Goal: Check status: Check status

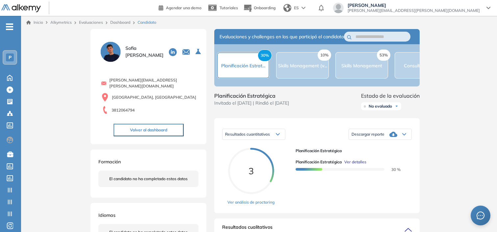
click at [12, 56] on div "P" at bounding box center [10, 57] width 8 height 8
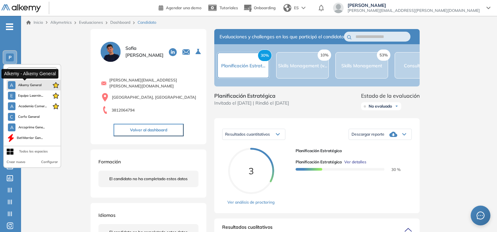
click at [29, 83] on span "Alkemy General" at bounding box center [30, 84] width 24 height 5
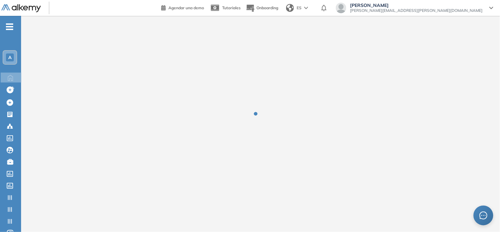
click at [9, 56] on span "A" at bounding box center [9, 57] width 3 height 5
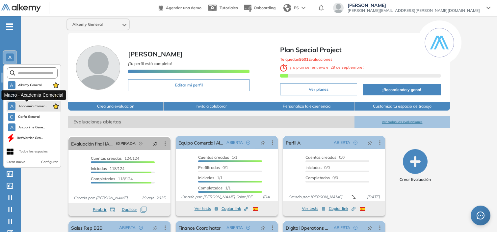
click at [22, 106] on span "Academia Comer..." at bounding box center [32, 105] width 29 height 5
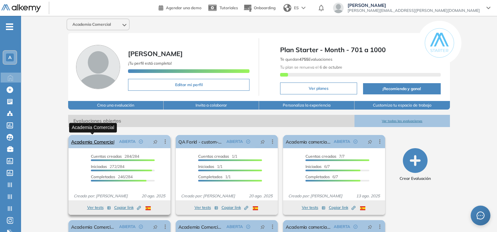
click at [103, 141] on link "Academia Comercial" at bounding box center [92, 141] width 43 height 13
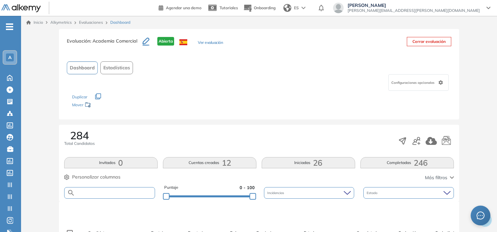
click at [110, 192] on input "text" at bounding box center [115, 192] width 80 height 5
type input "******"
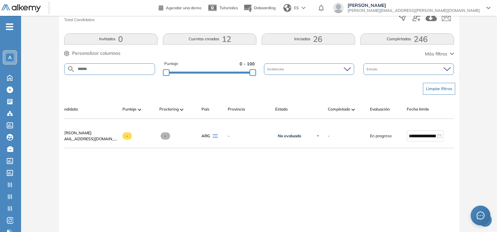
scroll to position [0, 53]
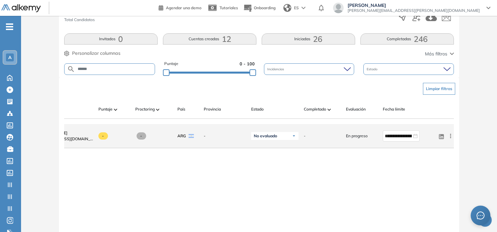
click at [323, 137] on icon at bounding box center [451, 135] width 7 height 7
click at [323, 199] on button "Reiniciar" at bounding box center [423, 201] width 58 height 11
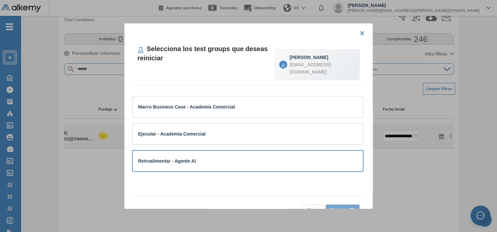
click at [308, 157] on div "Retroalimentar - Agente AI" at bounding box center [248, 160] width 220 height 7
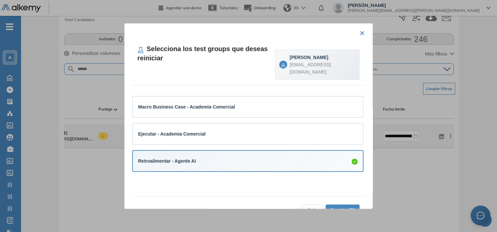
scroll to position [16, 0]
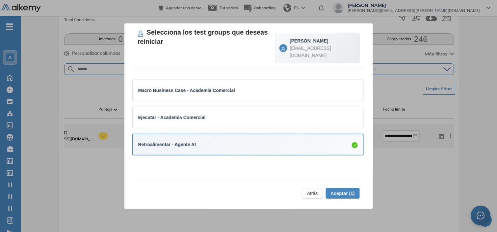
click at [323, 191] on span "Aceptar (1)" at bounding box center [343, 192] width 24 height 7
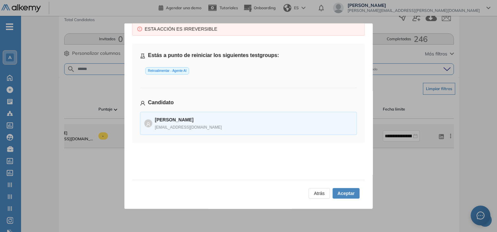
click at [323, 191] on span "Aceptar" at bounding box center [346, 192] width 17 height 7
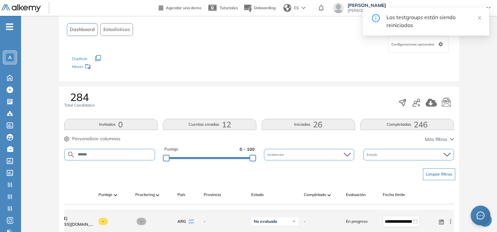
scroll to position [38, 0]
click at [323, 103] on icon "button" at bounding box center [417, 103] width 8 height 8
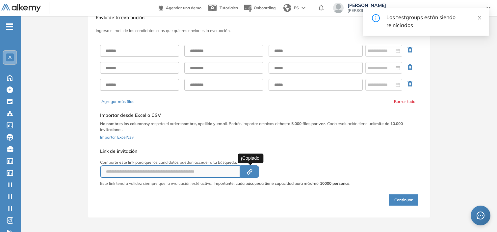
click at [254, 169] on icon "Created by potrace 1.16, written by Peter Selinger 2001-2019" at bounding box center [250, 171] width 8 height 5
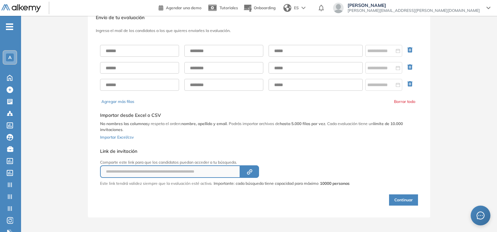
click at [323, 116] on div "**********" at bounding box center [259, 112] width 476 height 210
click at [31, 55] on div "**********" at bounding box center [259, 112] width 476 height 210
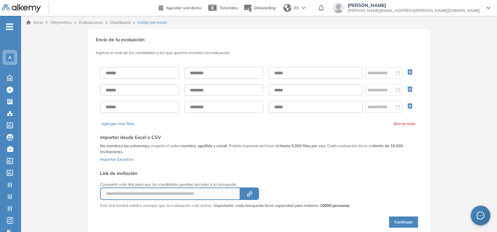
click at [120, 22] on link "Dashboard" at bounding box center [120, 22] width 20 height 5
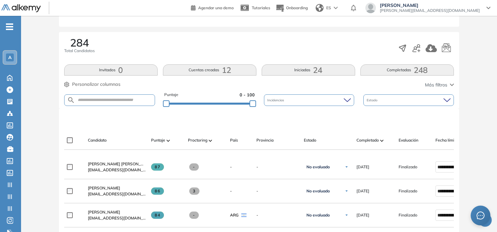
scroll to position [93, 0]
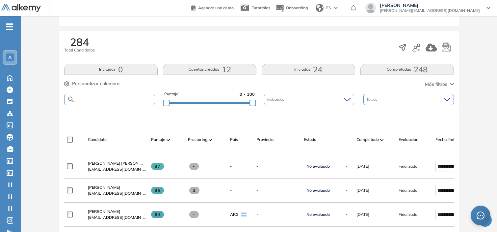
click at [110, 98] on input "text" at bounding box center [115, 99] width 80 height 5
type input "********"
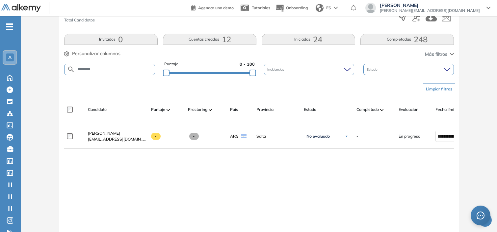
scroll to position [0, 53]
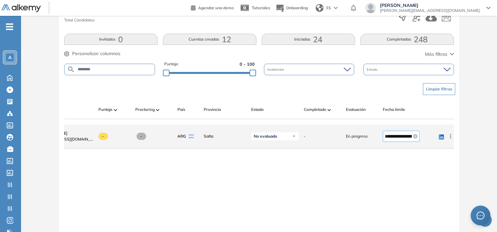
click at [398, 138] on input "**********" at bounding box center [398, 135] width 27 height 7
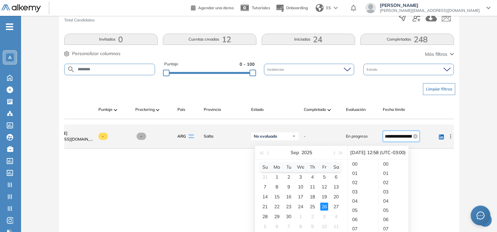
scroll to position [535, 0]
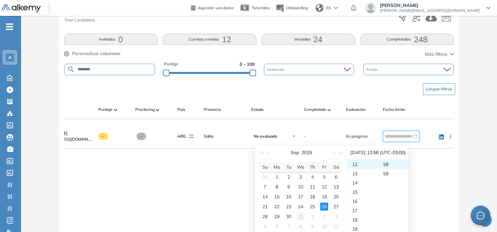
click at [301, 215] on div "1" at bounding box center [301, 216] width 8 height 8
click at [359, 165] on div "23" at bounding box center [363, 163] width 31 height 9
click at [390, 170] on div "59" at bounding box center [394, 173] width 30 height 9
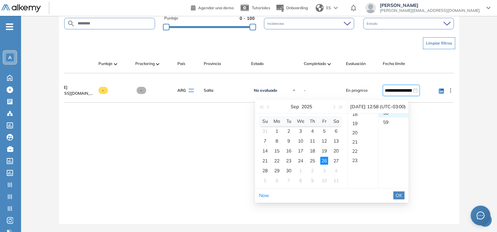
scroll to position [535, 0]
click at [301, 166] on div "1" at bounding box center [301, 170] width 8 height 8
click at [363, 113] on div "23" at bounding box center [363, 117] width 31 height 9
click at [393, 123] on div "59" at bounding box center [394, 127] width 30 height 9
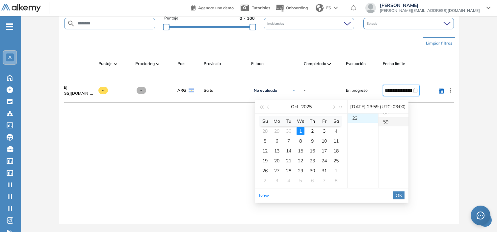
scroll to position [544, 0]
click at [403, 191] on span "OK" at bounding box center [399, 194] width 7 height 7
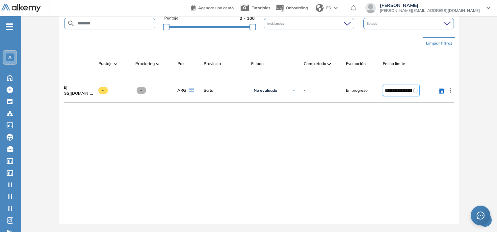
type input "**********"
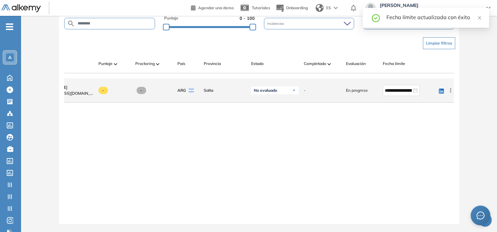
click at [450, 88] on icon at bounding box center [451, 90] width 7 height 7
click at [432, 153] on span "Reiniciar" at bounding box center [426, 156] width 19 height 6
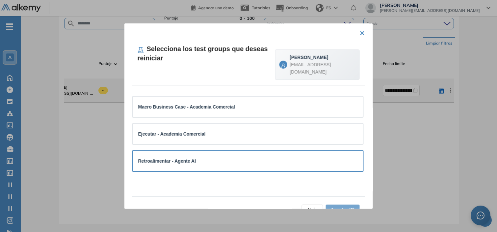
click at [231, 165] on div "Retroalimentar - Agente AI" at bounding box center [248, 160] width 230 height 20
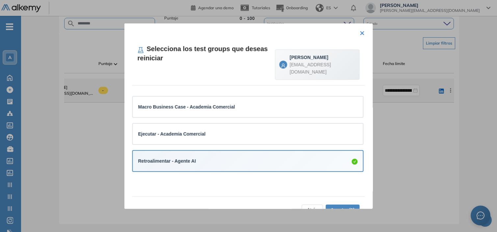
scroll to position [16, 0]
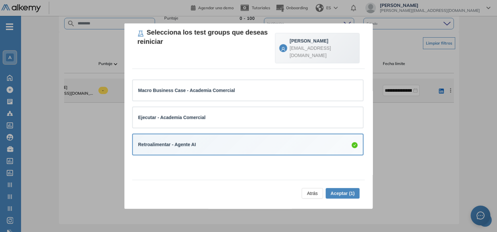
click at [342, 192] on span "Aceptar (1)" at bounding box center [343, 192] width 24 height 7
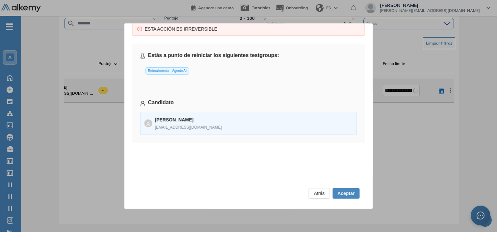
click at [342, 192] on span "Aceptar" at bounding box center [346, 192] width 17 height 7
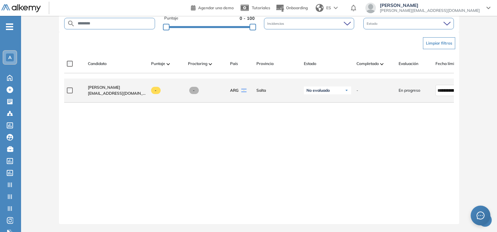
scroll to position [0, 0]
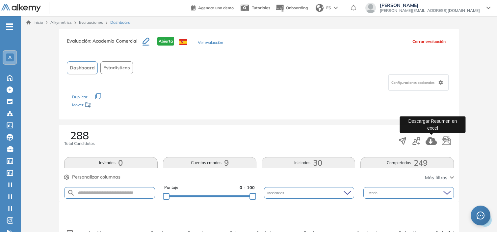
click at [430, 143] on icon "button" at bounding box center [431, 141] width 11 height 8
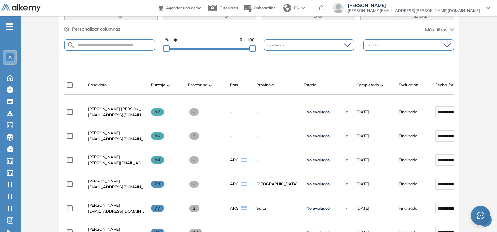
scroll to position [148, 0]
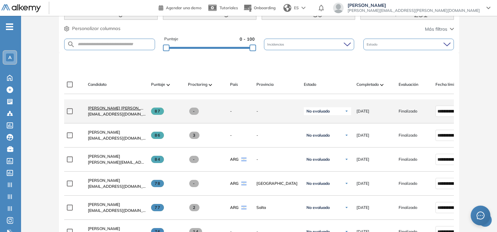
click at [132, 110] on span "[PERSON_NAME] [PERSON_NAME]" at bounding box center [121, 107] width 66 height 5
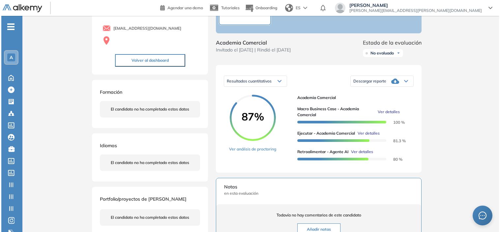
scroll to position [54, 0]
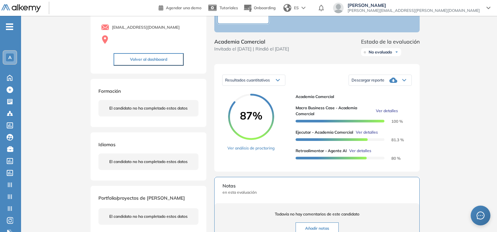
click at [382, 114] on span "Ver detalles" at bounding box center [387, 111] width 22 height 6
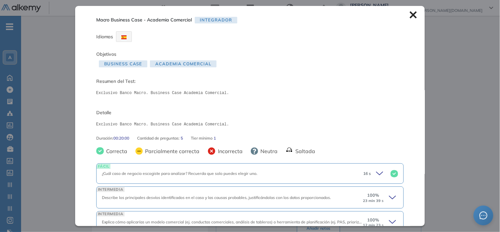
scroll to position [83, 0]
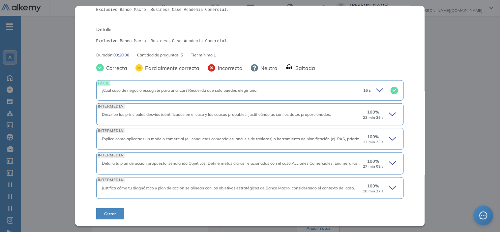
click at [382, 116] on div "100 % 23 min 39 s" at bounding box center [380, 114] width 35 height 11
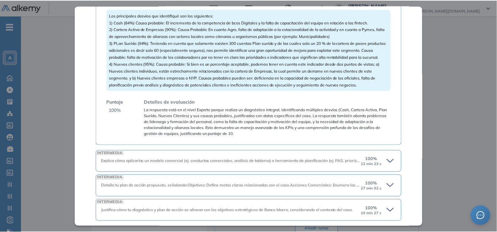
scroll to position [297, 0]
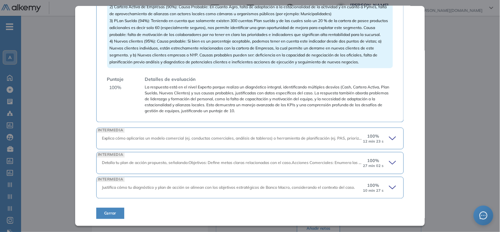
click at [418, 121] on div "Macro Business Case - Academia Comercial Integrador Idiomas Objetivos Business …" at bounding box center [250, 115] width 350 height 219
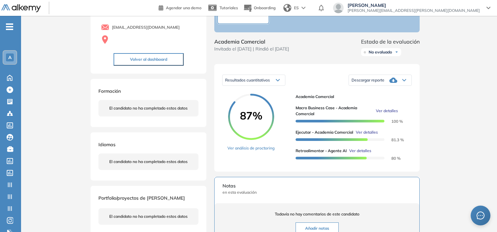
click at [438, 117] on div "Inicio Alkymetrics Evaluaciones Dashboard Candidato Macro Business Case - Acade…" at bounding box center [259, 180] width 476 height 436
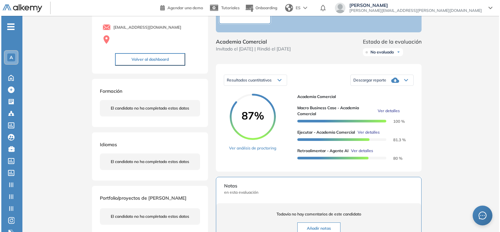
scroll to position [182, 0]
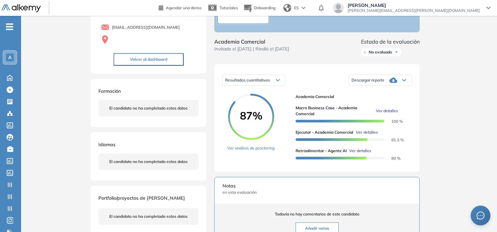
click at [364, 154] on span "Ver detalles" at bounding box center [361, 151] width 22 height 6
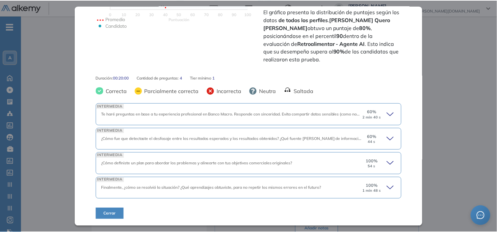
scroll to position [183, 0]
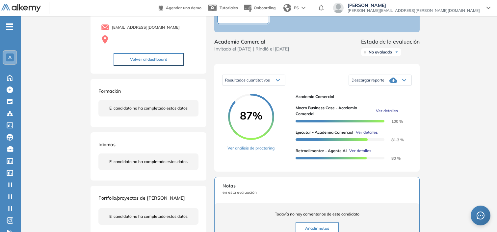
click at [455, 129] on div "Inicio Alkymetrics Evaluaciones Dashboard Candidato Retroalimentar - Agente AI …" at bounding box center [259, 180] width 476 height 436
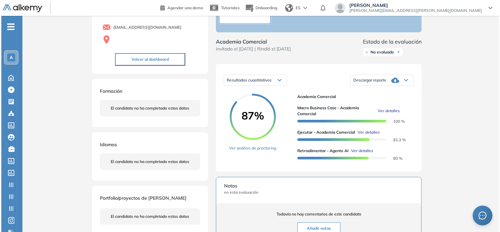
scroll to position [55, 0]
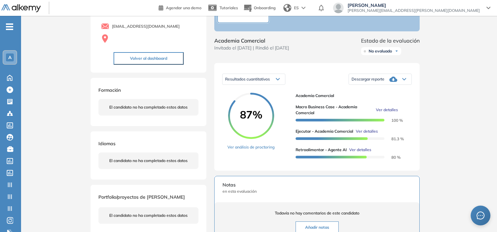
click at [371, 134] on span "Ver detalles" at bounding box center [367, 131] width 22 height 6
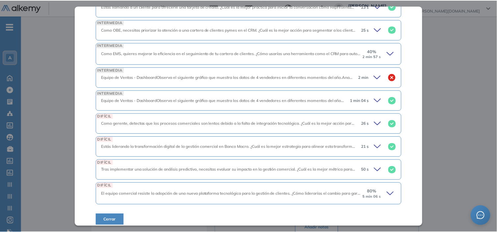
scroll to position [648, 0]
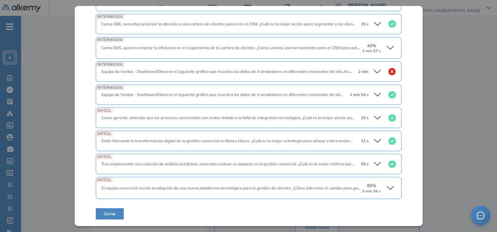
click at [495, 83] on div "Inicio Alkymetrics Evaluaciones Dashboard Candidato Ejecutar - Academia Comerci…" at bounding box center [259, 179] width 476 height 436
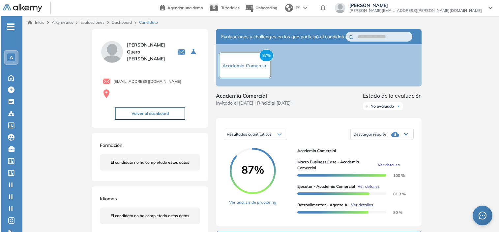
scroll to position [57, 0]
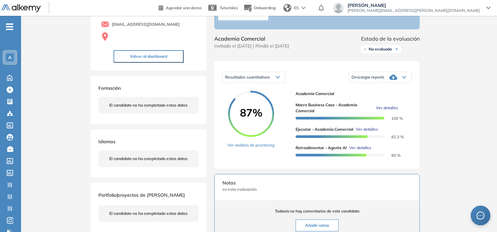
click at [360, 151] on span "Ver detalles" at bounding box center [361, 148] width 22 height 6
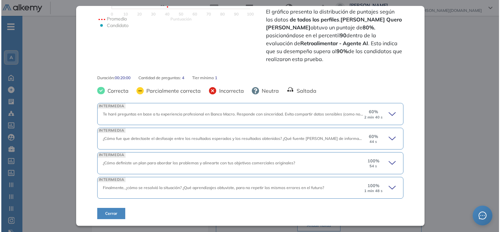
scroll to position [183, 0]
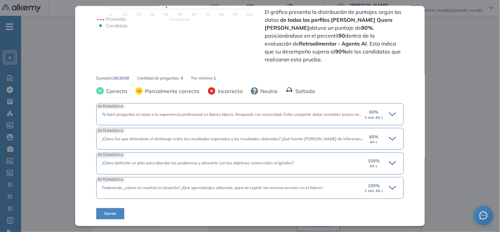
click at [383, 135] on div "60 % 44 s" at bounding box center [381, 138] width 34 height 11
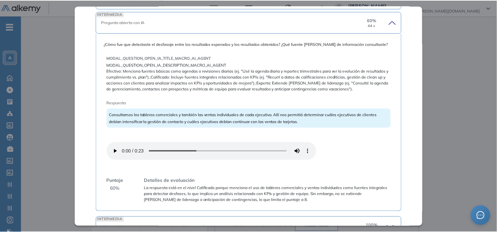
scroll to position [300, 0]
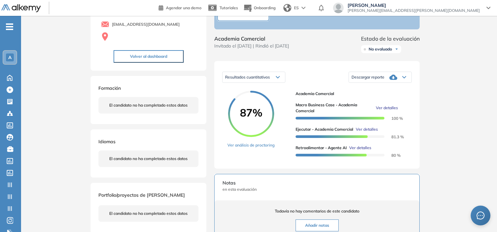
click at [459, 117] on div "Inicio Alkymetrics Evaluaciones Dashboard Candidato Retroalimentar - Agente AI …" at bounding box center [259, 177] width 476 height 436
click at [10, 75] on icon at bounding box center [9, 78] width 5 height 6
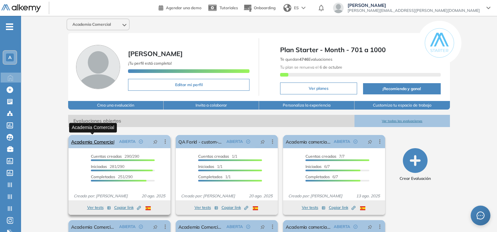
click at [101, 137] on link "Academia Comercial" at bounding box center [92, 141] width 43 height 13
